Goal: Navigation & Orientation: Understand site structure

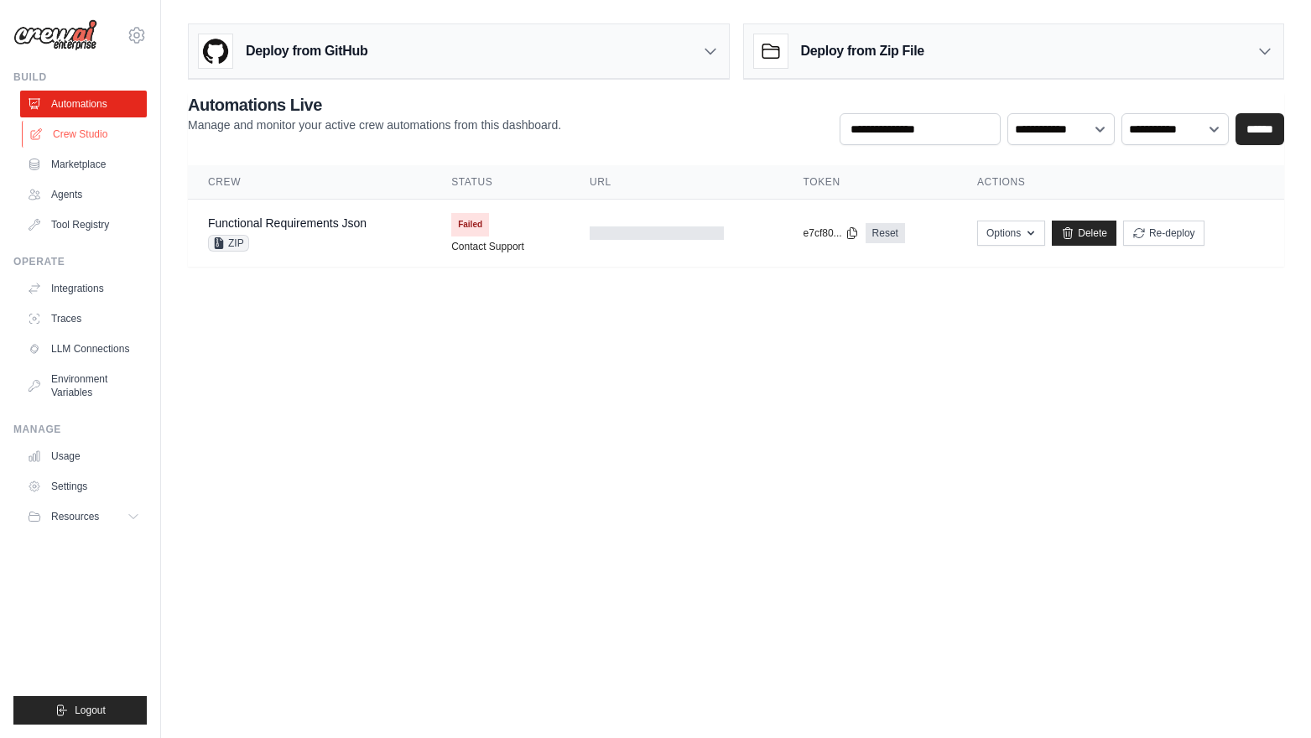
click at [86, 137] on link "Crew Studio" at bounding box center [85, 134] width 127 height 27
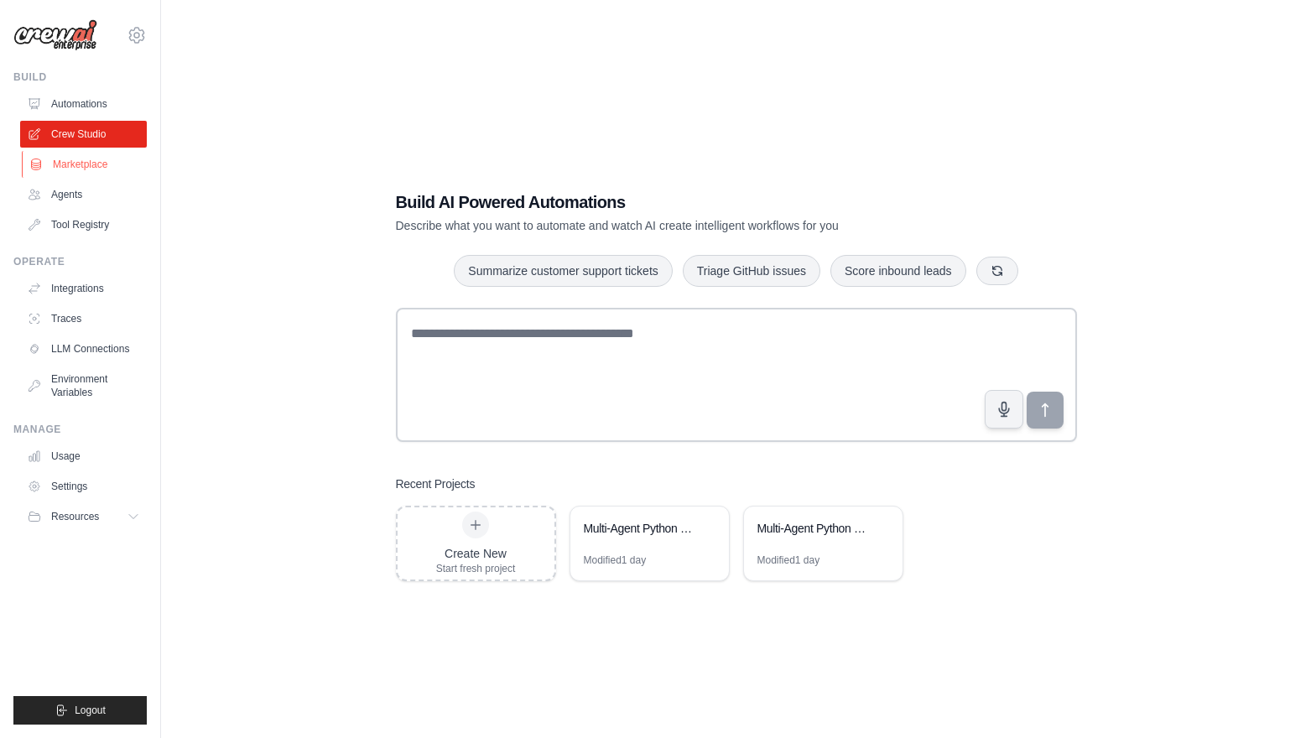
click at [95, 158] on link "Marketplace" at bounding box center [85, 164] width 127 height 27
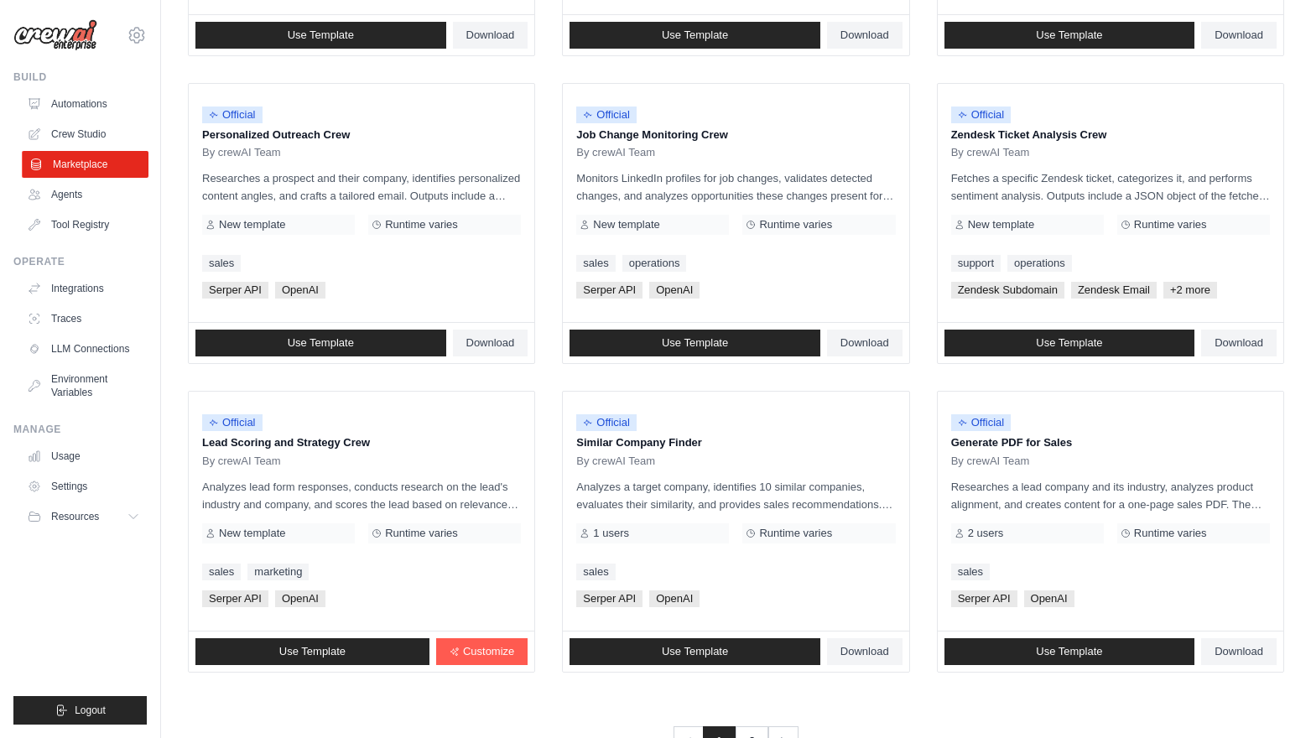
scroll to position [816, 0]
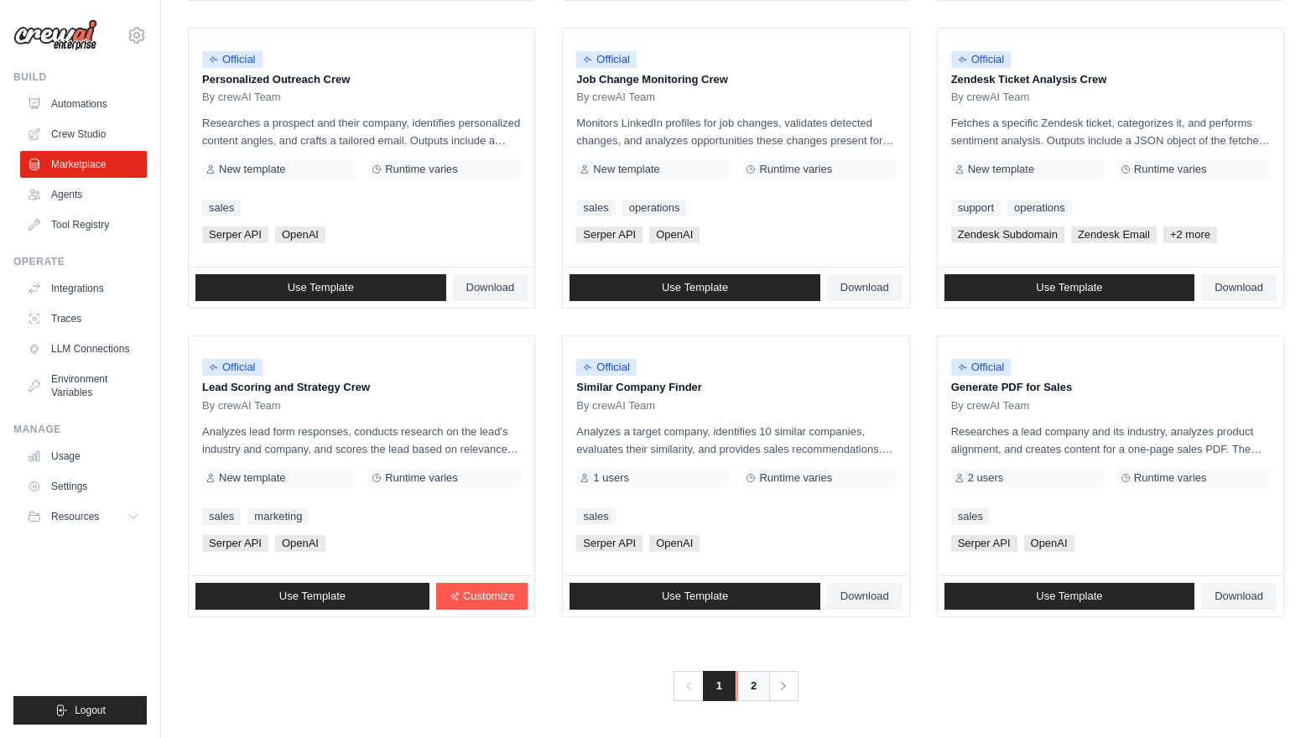
click at [746, 685] on link "2" at bounding box center [753, 686] width 34 height 30
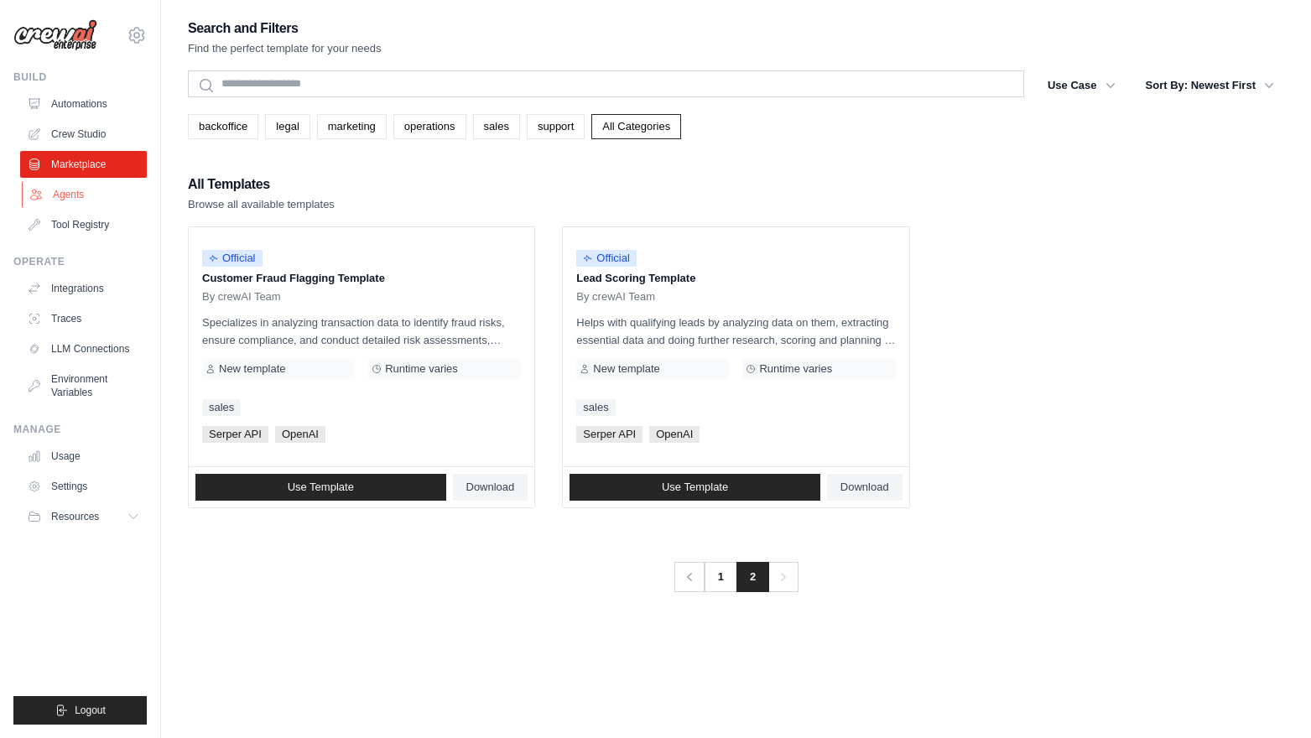
click at [66, 196] on link "Agents" at bounding box center [85, 194] width 127 height 27
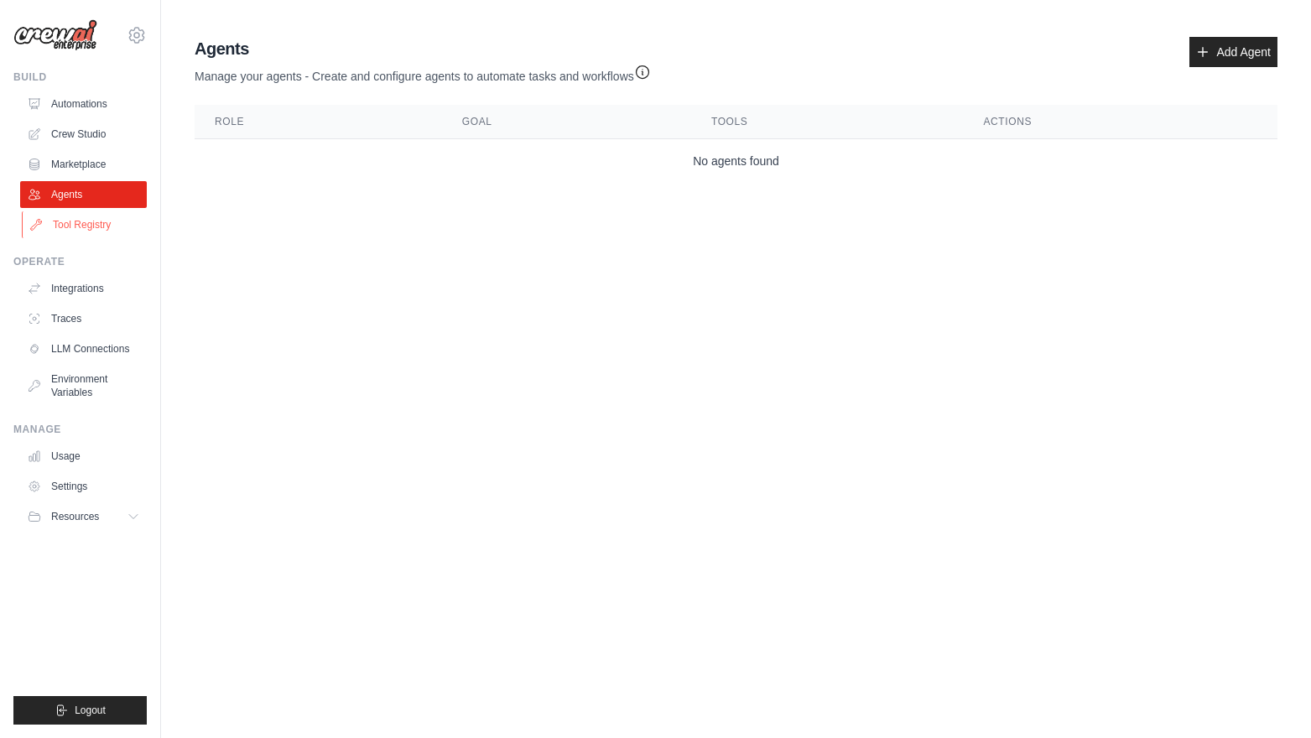
click at [73, 230] on link "Tool Registry" at bounding box center [85, 224] width 127 height 27
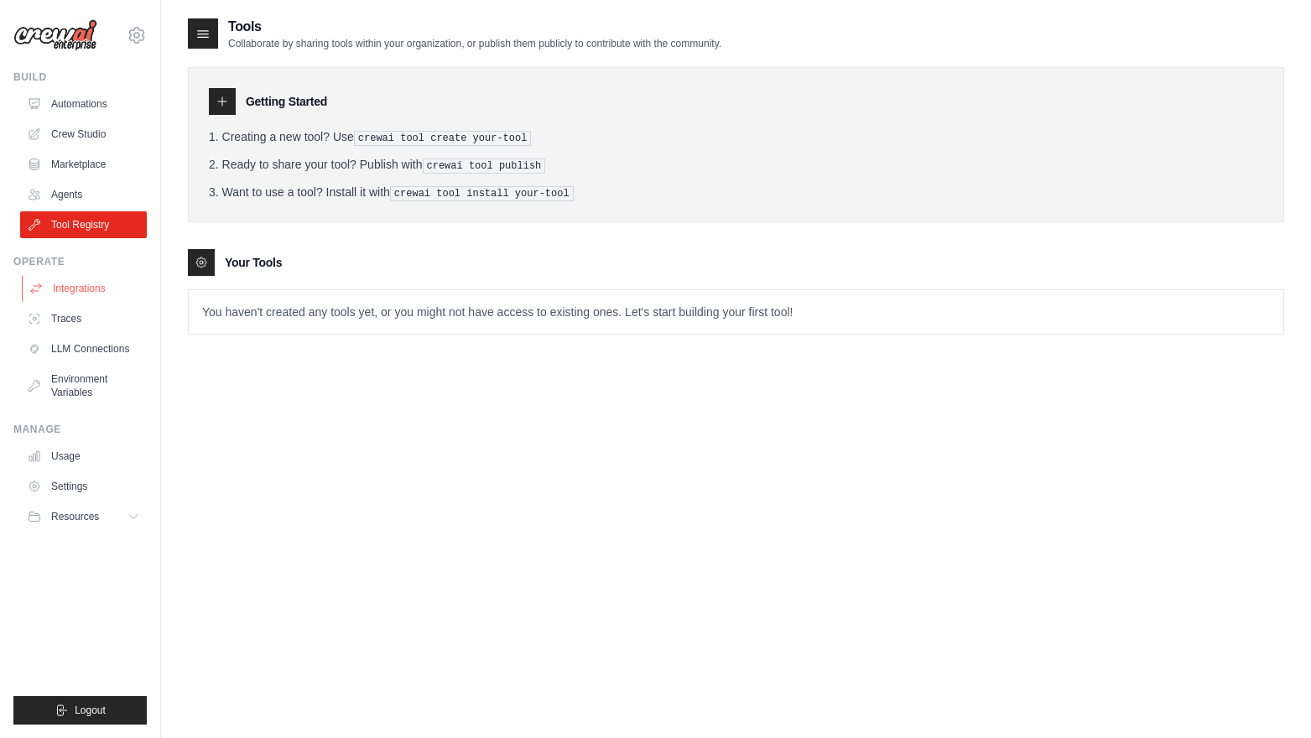
click at [82, 284] on link "Integrations" at bounding box center [85, 288] width 127 height 27
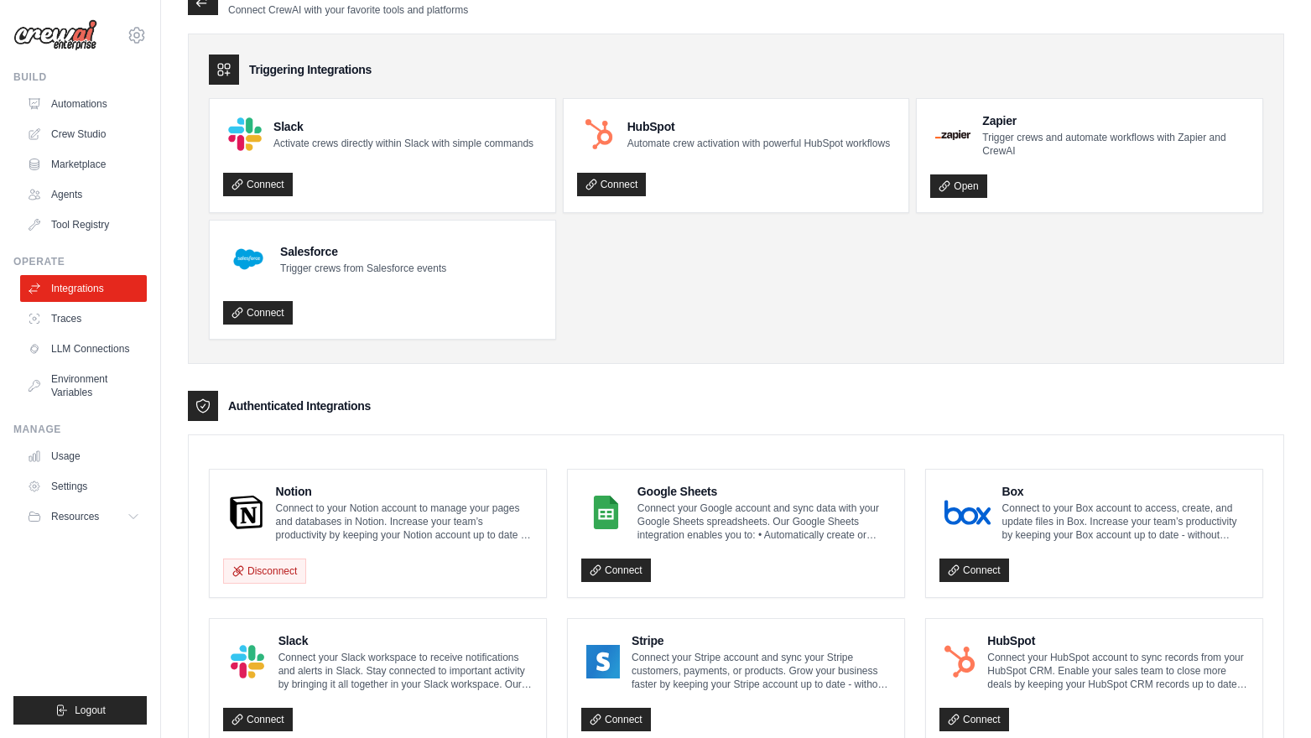
scroll to position [37, 0]
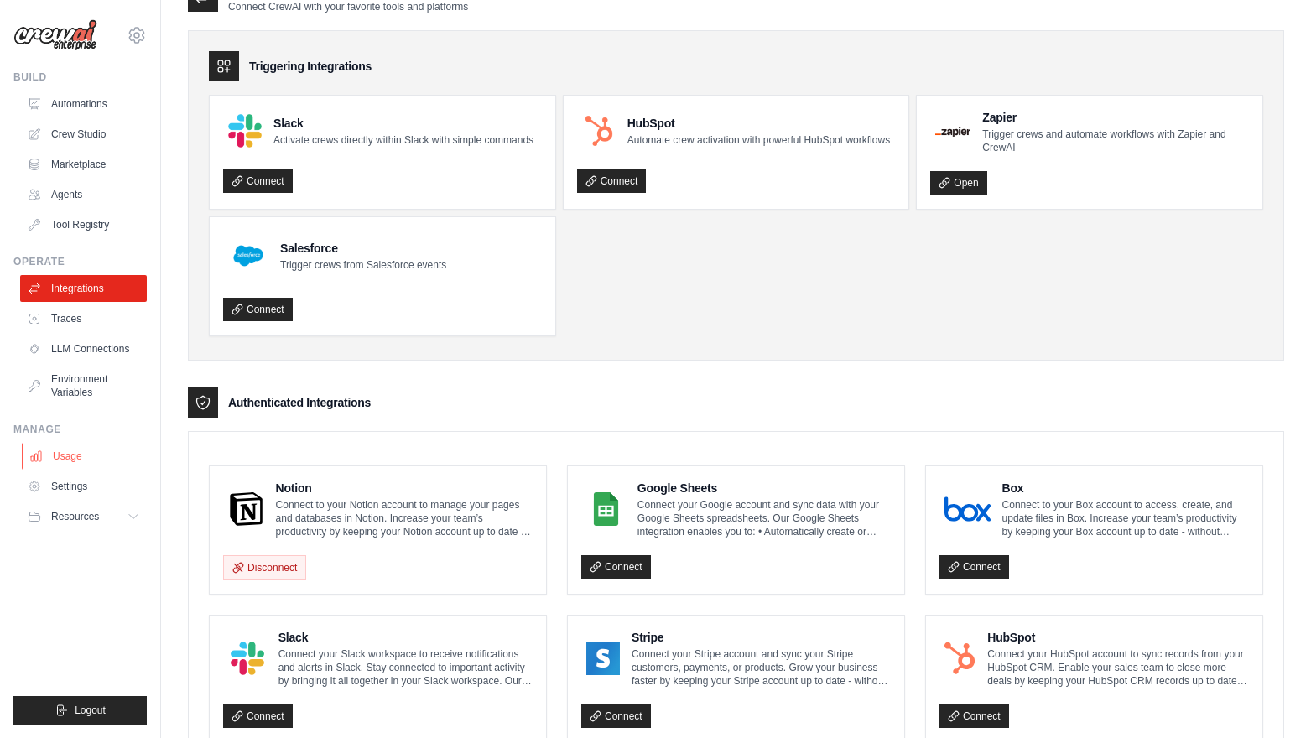
click at [63, 463] on link "Usage" at bounding box center [85, 456] width 127 height 27
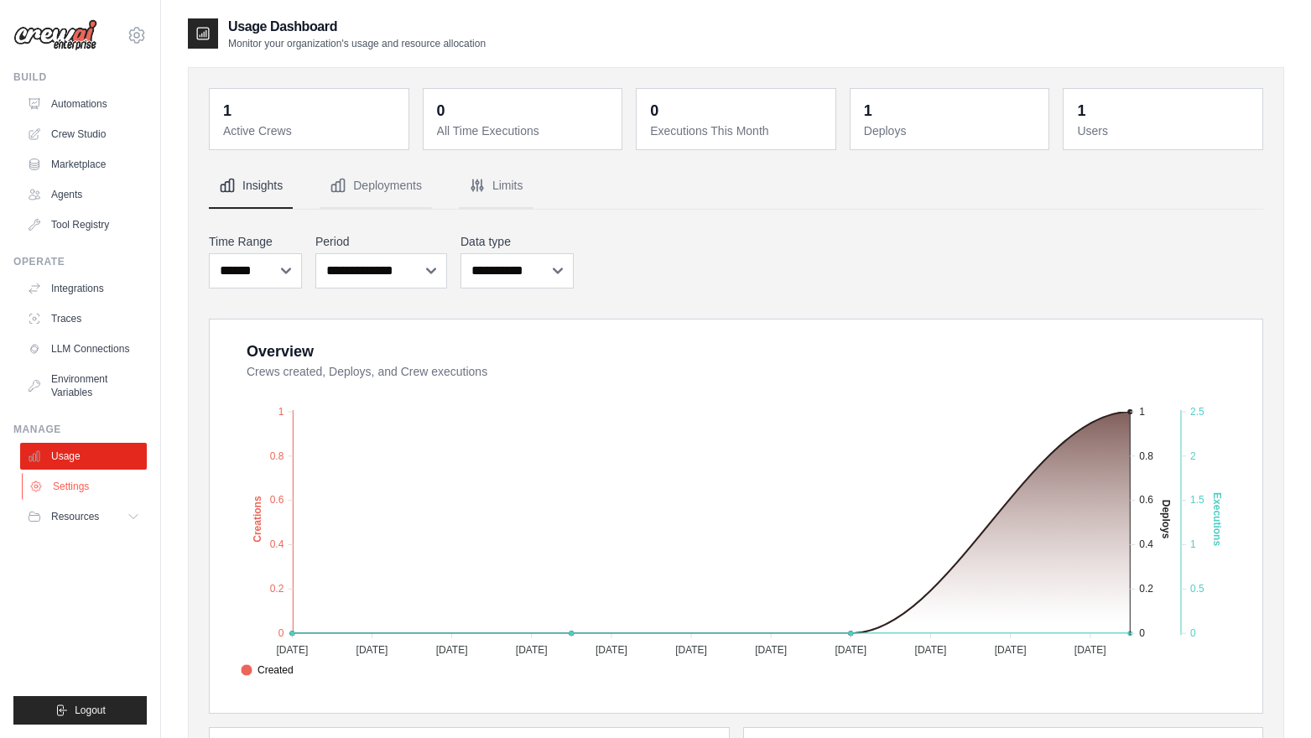
click at [75, 482] on link "Settings" at bounding box center [85, 486] width 127 height 27
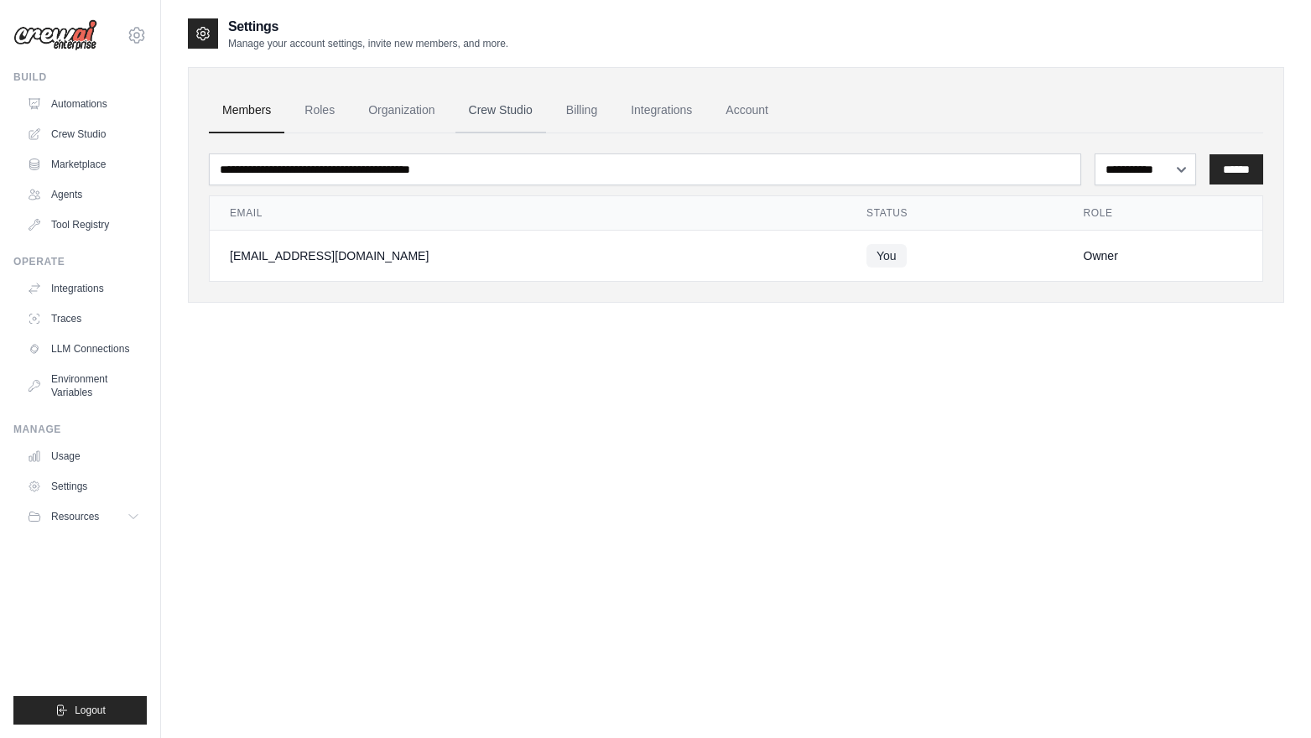
click at [498, 103] on link "Crew Studio" at bounding box center [500, 110] width 91 height 45
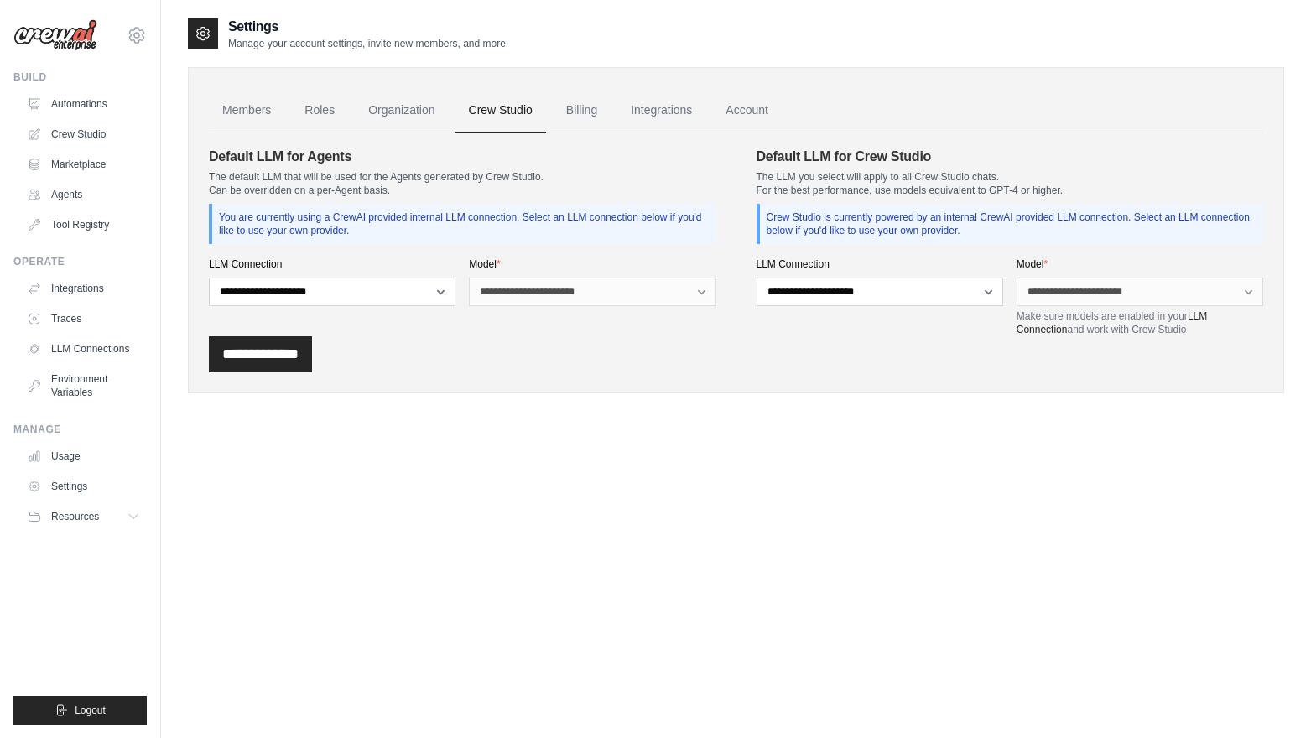
click at [493, 114] on link "Crew Studio" at bounding box center [500, 110] width 91 height 45
click at [666, 99] on link "Integrations" at bounding box center [661, 110] width 88 height 45
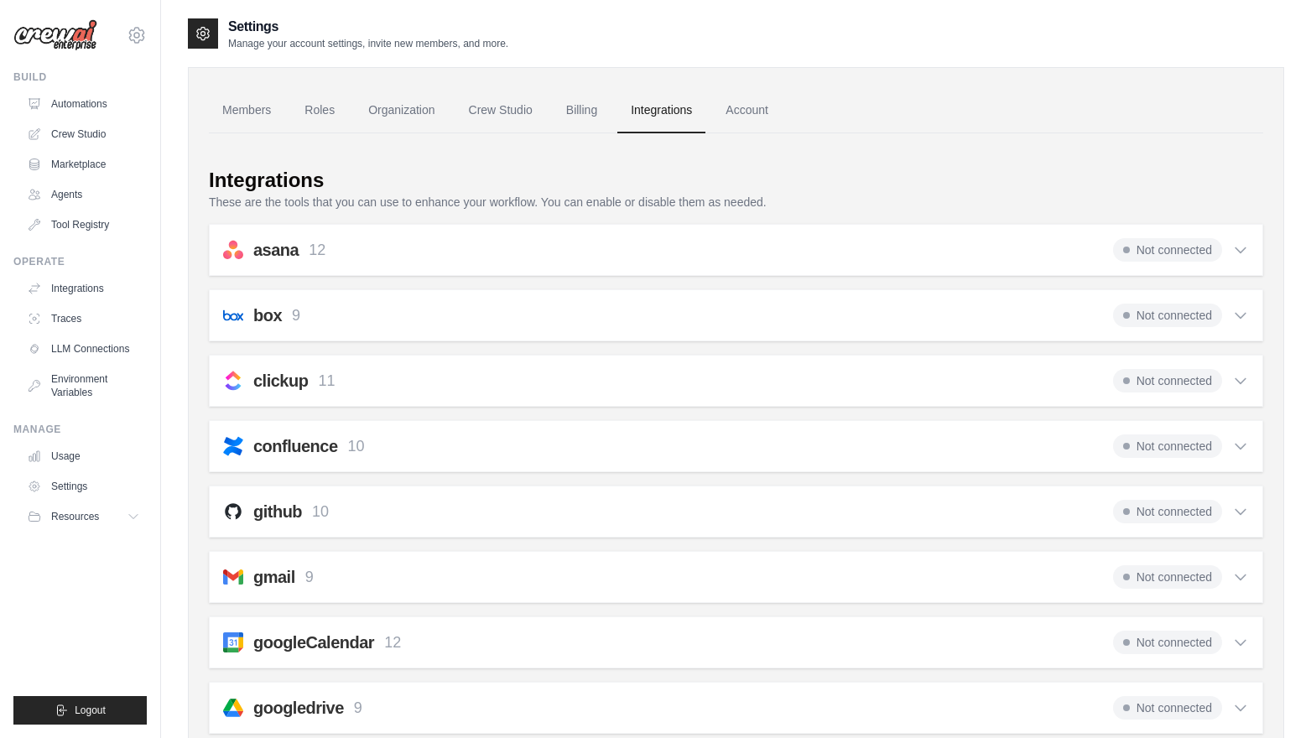
click at [654, 100] on link "Integrations" at bounding box center [661, 110] width 88 height 45
click at [102, 518] on button "Resources" at bounding box center [85, 516] width 127 height 27
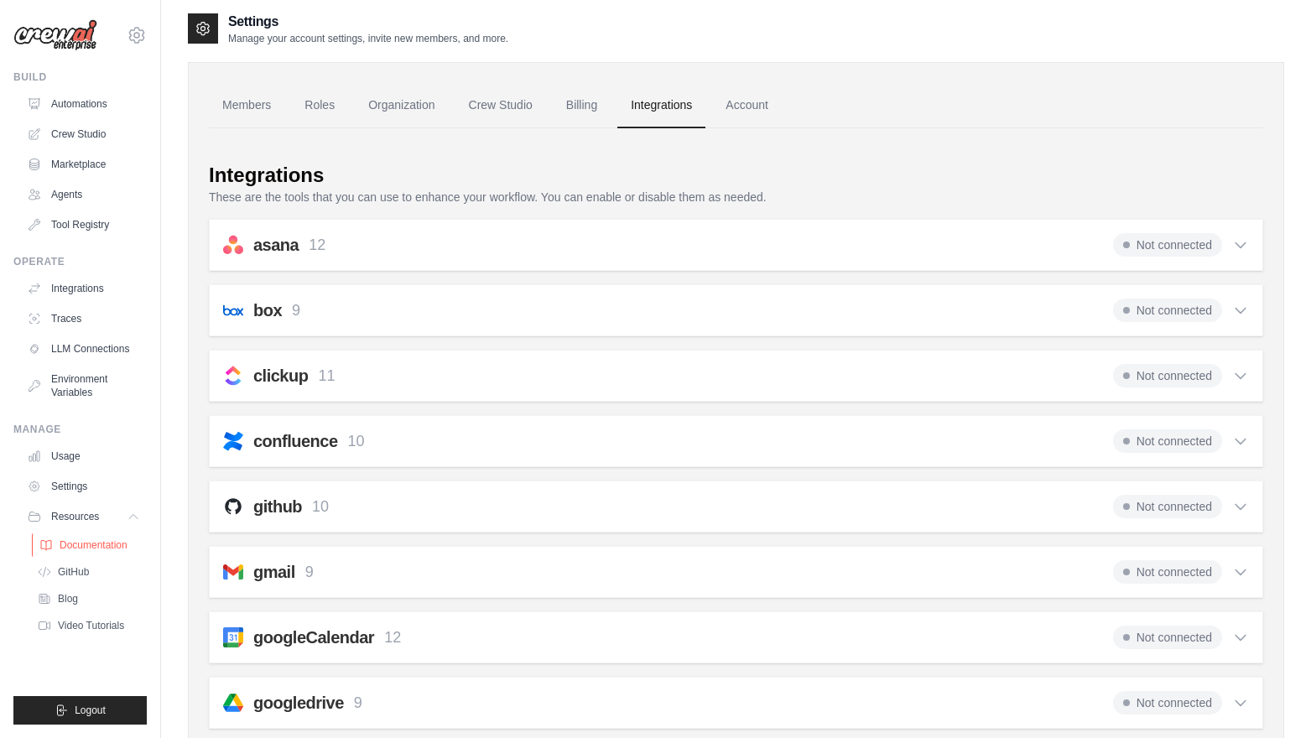
scroll to position [15, 0]
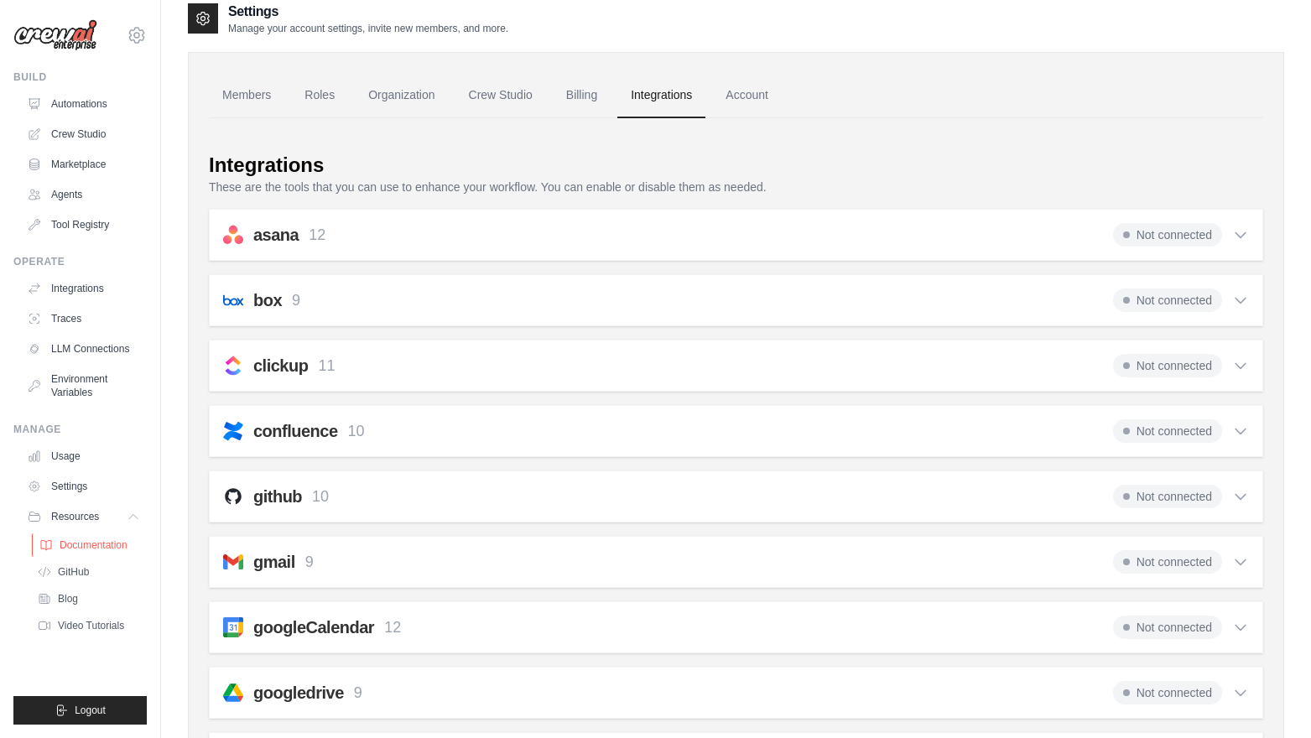
click at [94, 543] on span "Documentation" at bounding box center [94, 545] width 68 height 13
